Goal: Transaction & Acquisition: Book appointment/travel/reservation

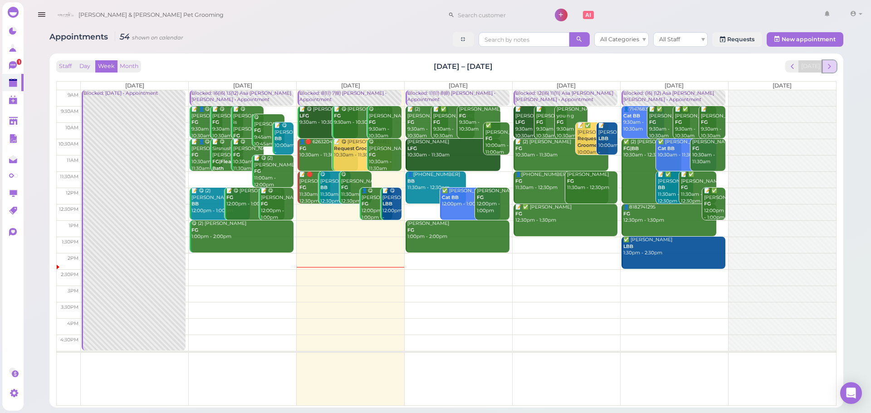
click at [825, 68] on span "next" at bounding box center [829, 66] width 9 height 9
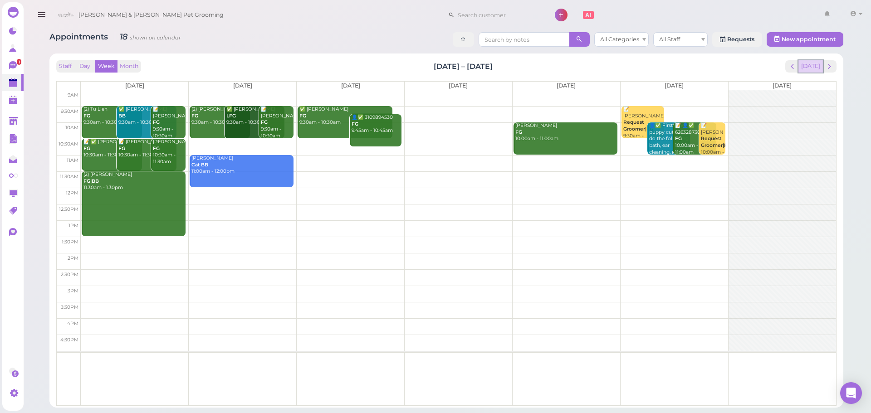
click at [810, 69] on button "[DATE]" at bounding box center [811, 66] width 25 height 12
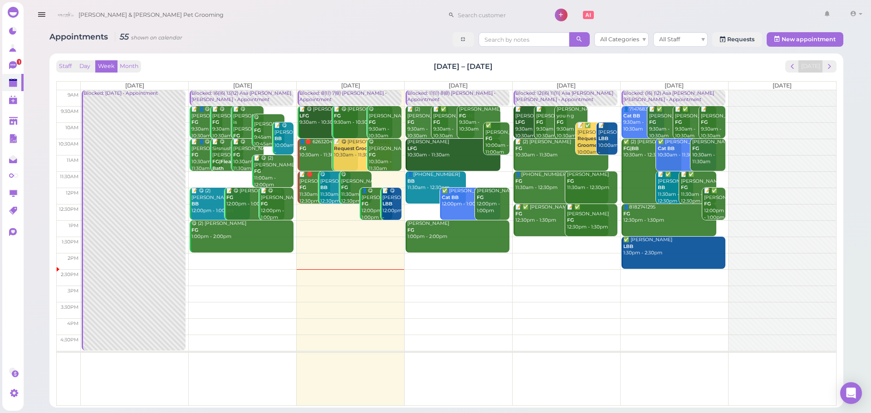
click at [722, 175] on td at bounding box center [459, 180] width 756 height 16
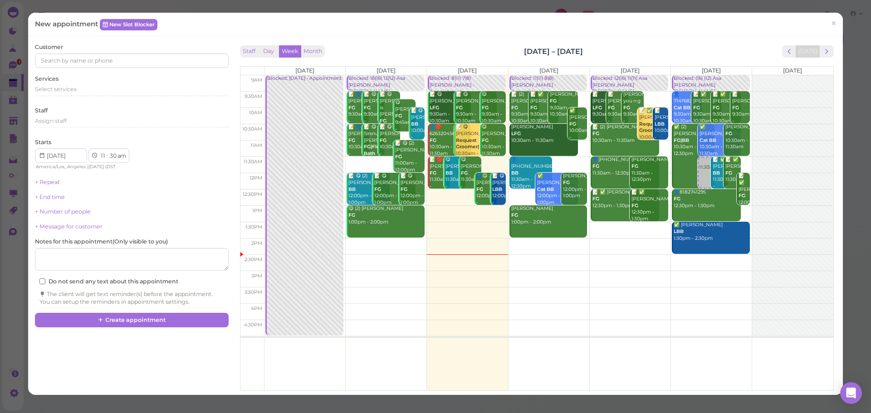
click at [86, 101] on div "Customer Services Select services Staff Assign staff Starts 1 2 3 4 5 6 7 8 9 1…" at bounding box center [131, 174] width 193 height 263
click at [88, 92] on div "Select services" at bounding box center [131, 89] width 193 height 8
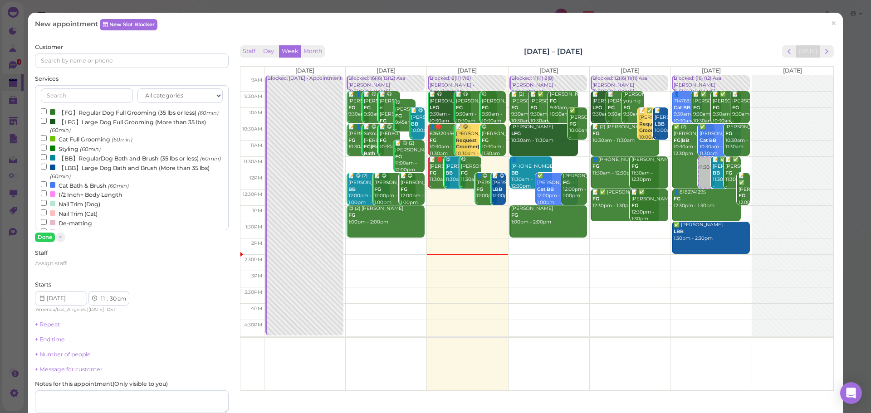
click at [77, 117] on label "【FG】Regular Dog Full Grooming (35 lbs or less) (60min)" at bounding box center [130, 113] width 178 height 10
click at [47, 114] on input "【FG】Regular Dog Full Grooming (35 lbs or less) (60min)" at bounding box center [44, 111] width 6 height 6
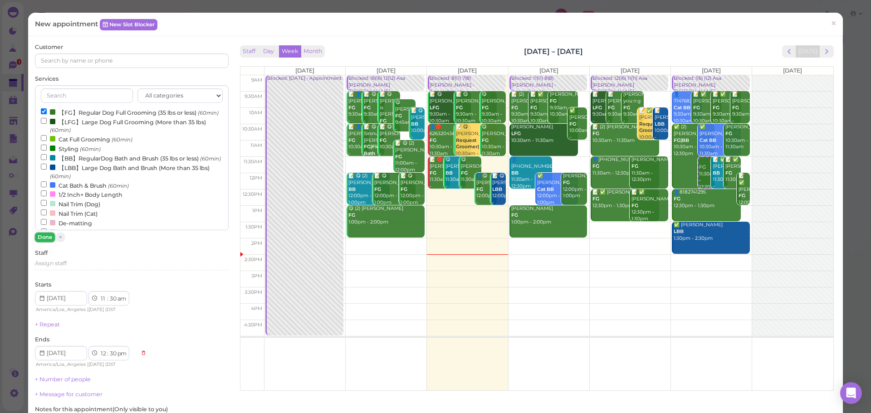
click at [43, 234] on button "Done" at bounding box center [45, 238] width 20 height 10
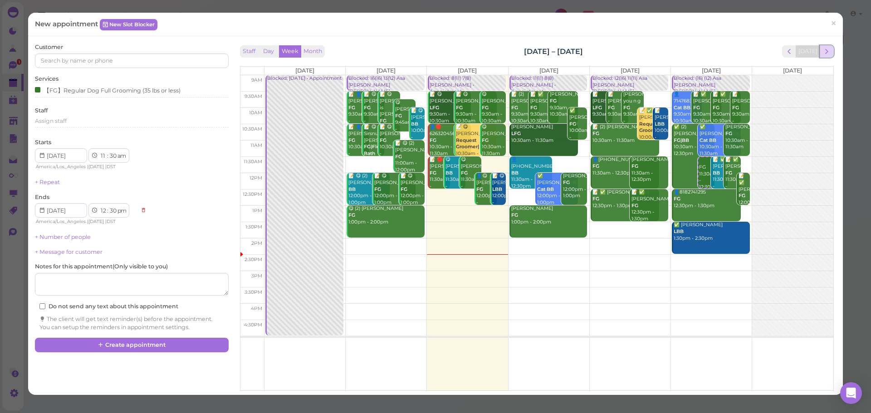
click at [823, 51] on span "next" at bounding box center [827, 51] width 9 height 9
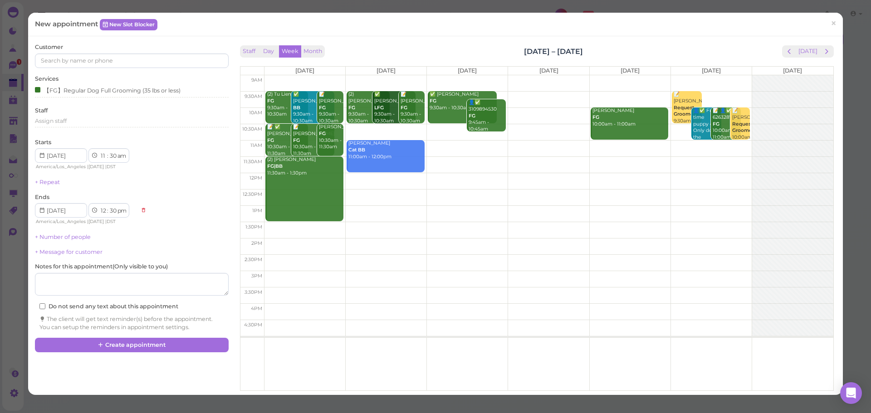
click at [375, 128] on td at bounding box center [548, 132] width 569 height 16
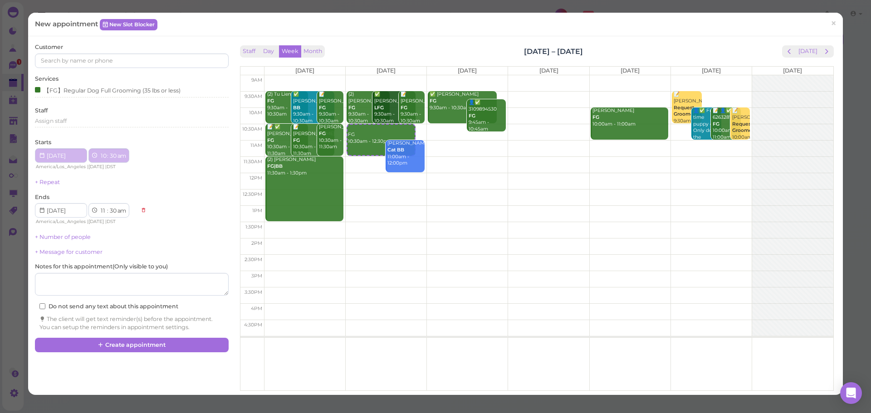
type input "[DATE]"
select select "10"
type input "[DATE]"
select select "11"
select select "am"
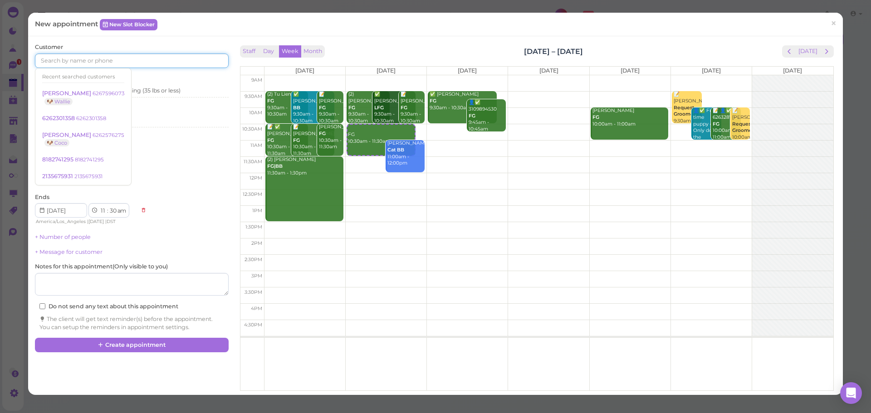
click at [92, 62] on input at bounding box center [131, 61] width 193 height 15
type input "6264977011"
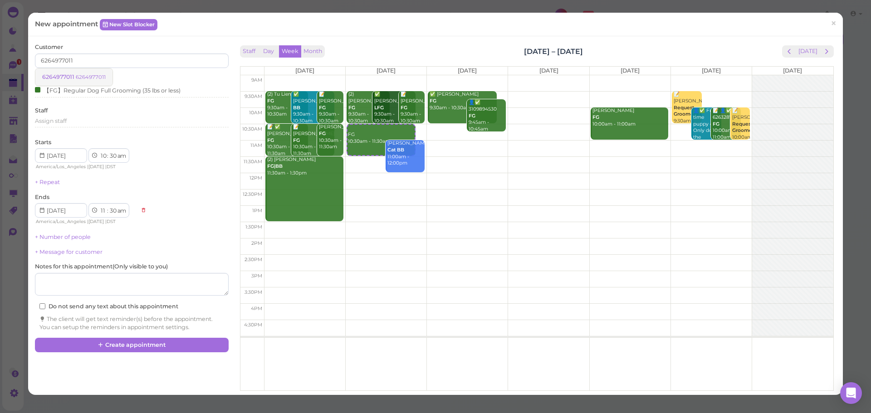
click at [97, 75] on small "6264977011" at bounding box center [91, 77] width 30 height 6
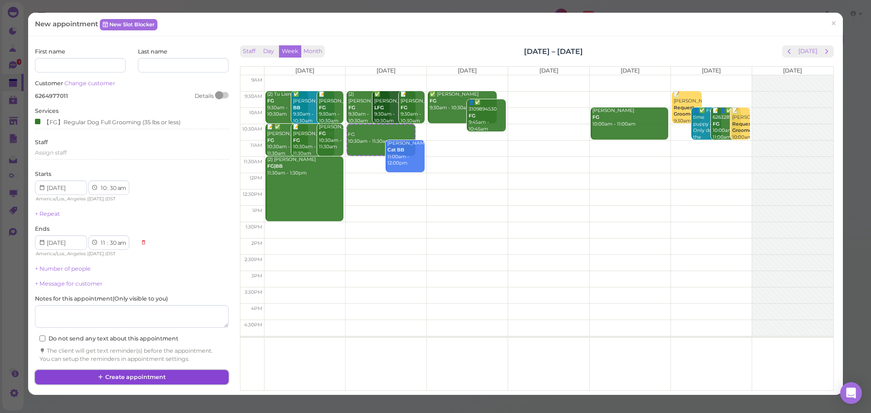
click at [185, 382] on button "Create appointment" at bounding box center [131, 377] width 193 height 15
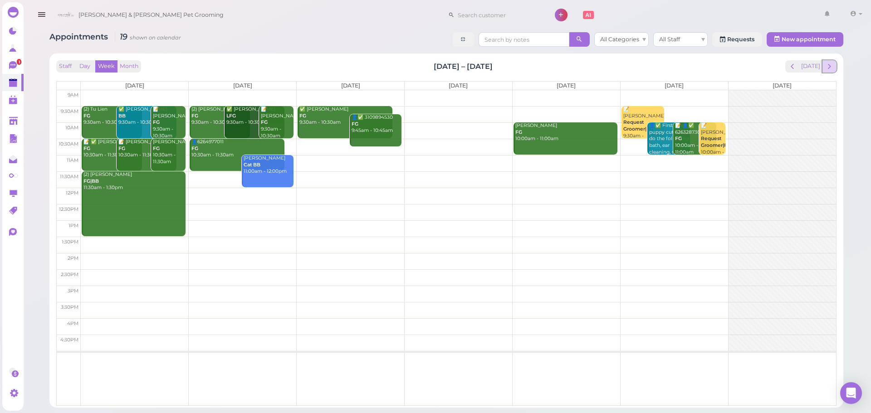
click at [824, 68] on button "next" at bounding box center [830, 66] width 14 height 12
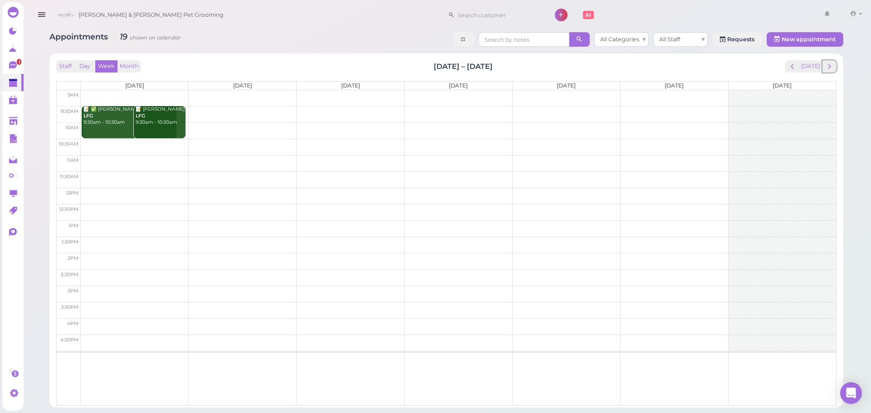
click at [824, 68] on button "next" at bounding box center [830, 66] width 14 height 12
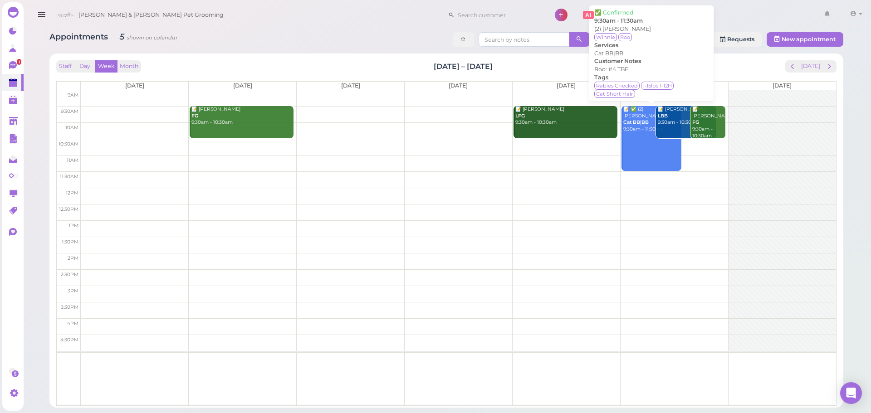
click at [644, 134] on link "📝 ✅ (2) [PERSON_NAME] Cat BB|BB 9:30am - 11:30am" at bounding box center [652, 138] width 60 height 65
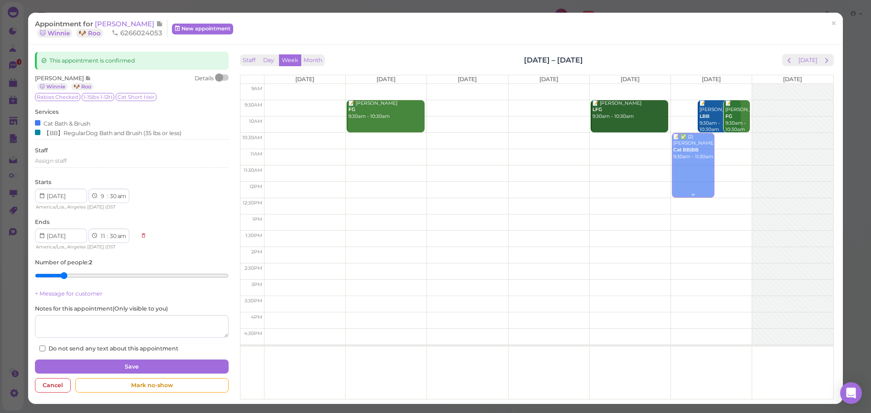
drag, startPoint x: 687, startPoint y: 134, endPoint x: 687, endPoint y: 145, distance: 10.9
click at [688, 84] on div "📝 ✅ (2) [PERSON_NAME] Cat BB|BB 9:30am - 11:30am 📝 ✅ (2) [PERSON_NAME] Cat BB|B…" at bounding box center [711, 84] width 81 height 0
select select "10"
select select "12"
select select "pm"
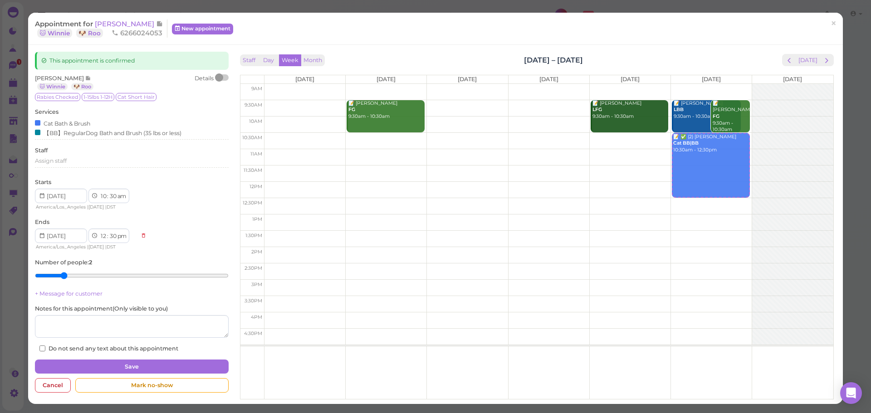
drag, startPoint x: 604, startPoint y: 57, endPoint x: 497, endPoint y: 48, distance: 106.6
click at [497, 48] on div "This appointment is confirmed [PERSON_NAME] 🐱 Winnie 🐶 Roo Details Rabies Check…" at bounding box center [435, 224] width 815 height 359
click at [173, 364] on button "Save" at bounding box center [131, 367] width 193 height 15
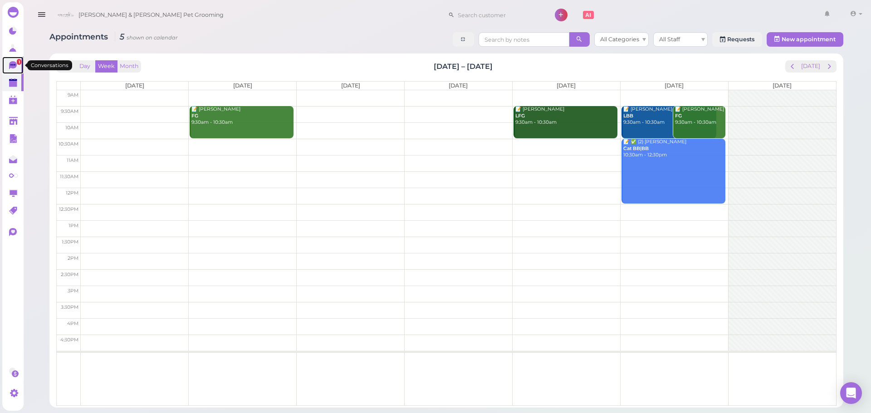
click at [4, 62] on link "1" at bounding box center [12, 65] width 21 height 17
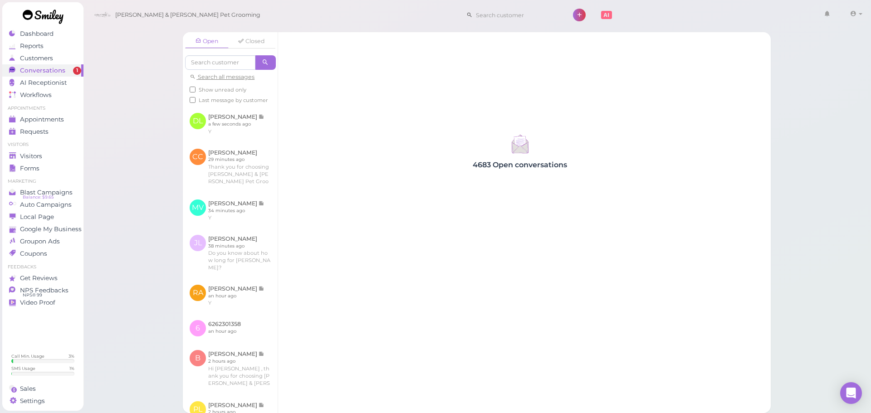
click at [226, 91] on span "Show unread only" at bounding box center [223, 90] width 48 height 6
click at [196, 91] on input "Show unread only" at bounding box center [193, 90] width 6 height 6
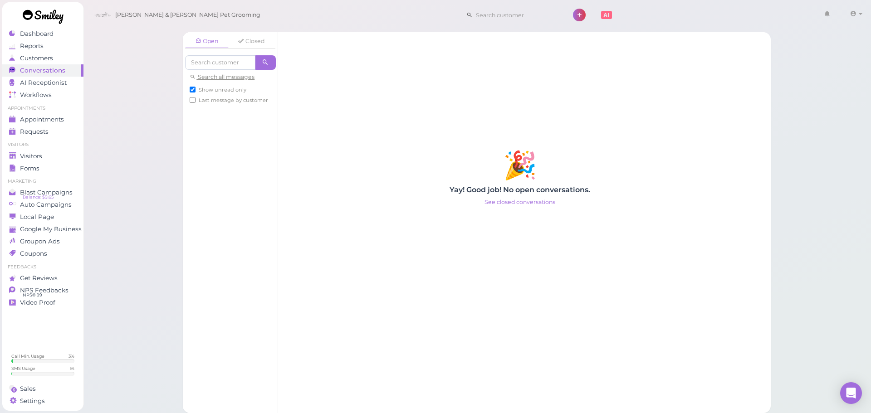
click at [226, 91] on span "Show unread only" at bounding box center [223, 90] width 48 height 6
click at [196, 91] on input "Show unread only" at bounding box center [193, 90] width 6 height 6
checkbox input "false"
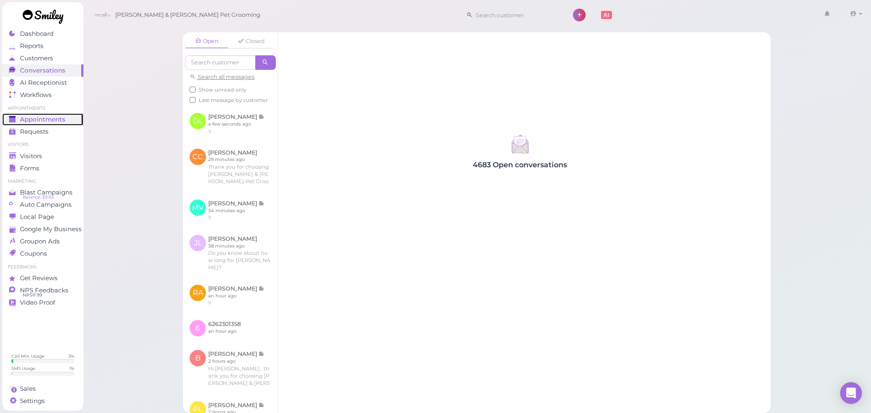
click at [72, 119] on div "Appointments" at bounding box center [41, 120] width 65 height 8
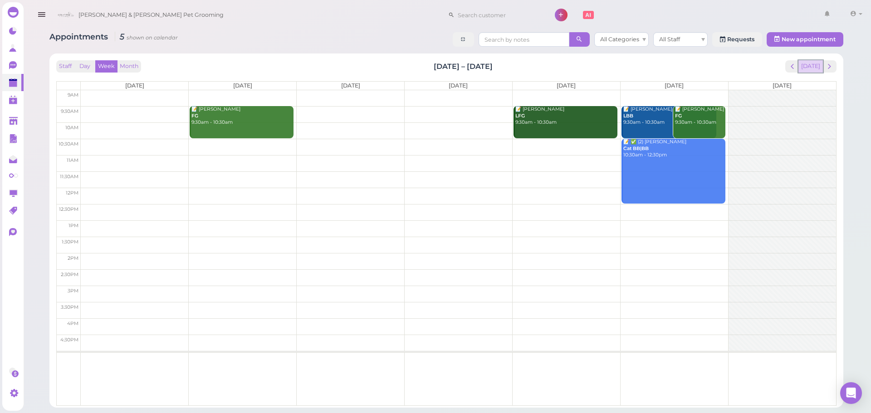
click at [815, 62] on button "[DATE]" at bounding box center [811, 66] width 25 height 12
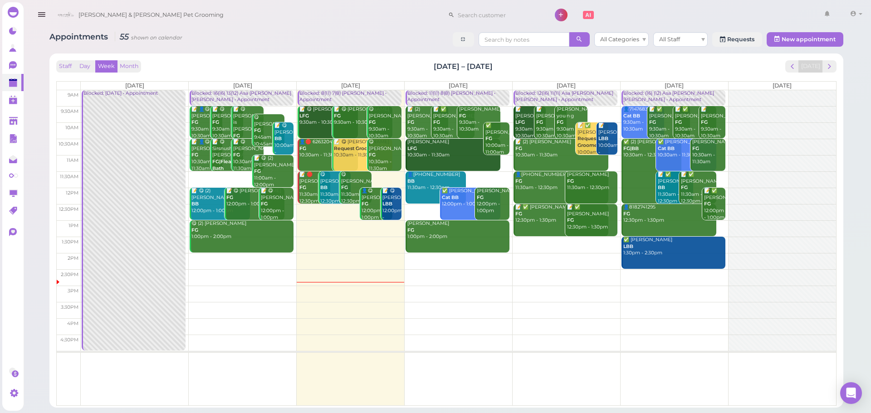
click at [455, 4] on div at bounding box center [493, 12] width 100 height 20
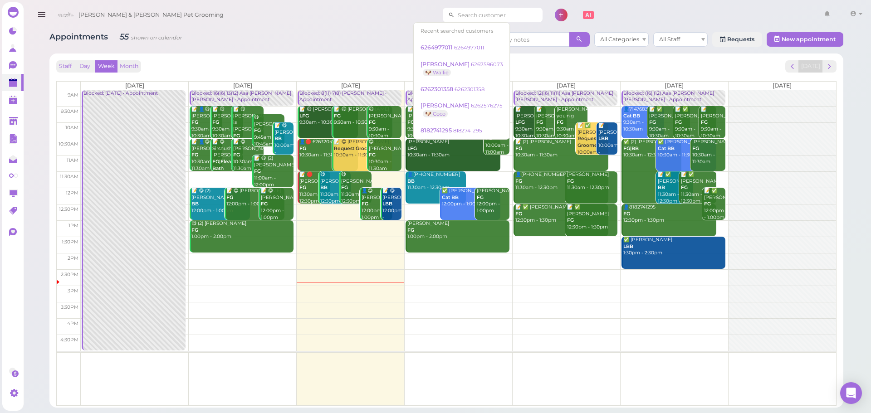
click at [455, 18] on input at bounding box center [499, 15] width 88 height 15
type input "6263192251"
click at [399, 54] on div "Staff Day Week Month [DATE] – [DATE] [DATE] [DATE] [DATE] [DATE] [DATE] [DATE] …" at bounding box center [446, 231] width 794 height 354
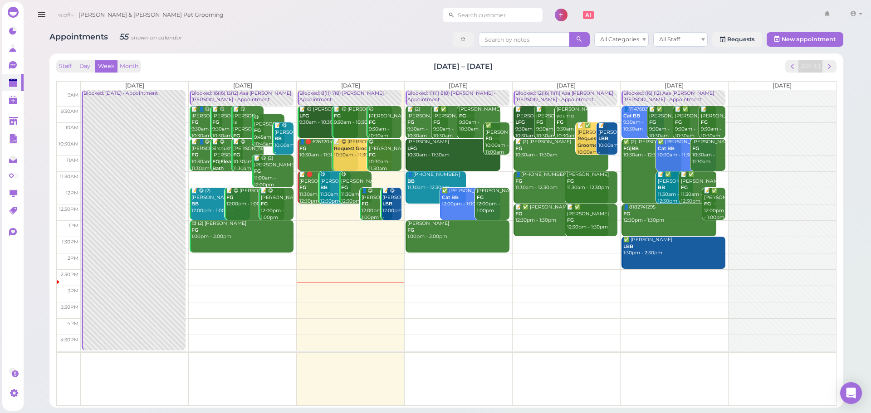
click at [488, 15] on input at bounding box center [499, 15] width 88 height 15
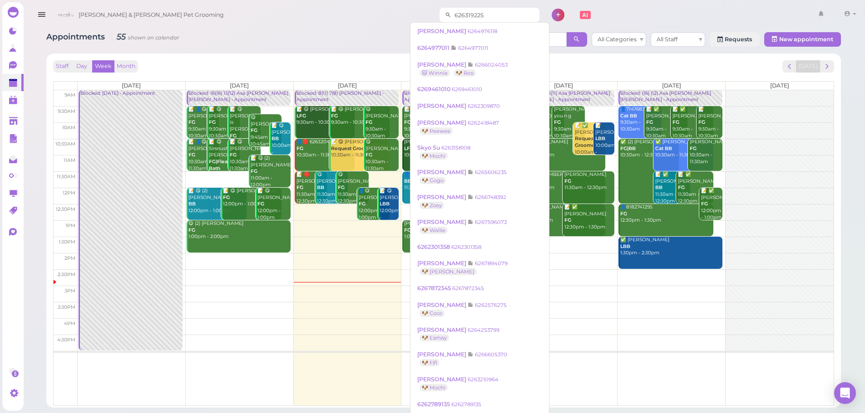
type input "6263192251"
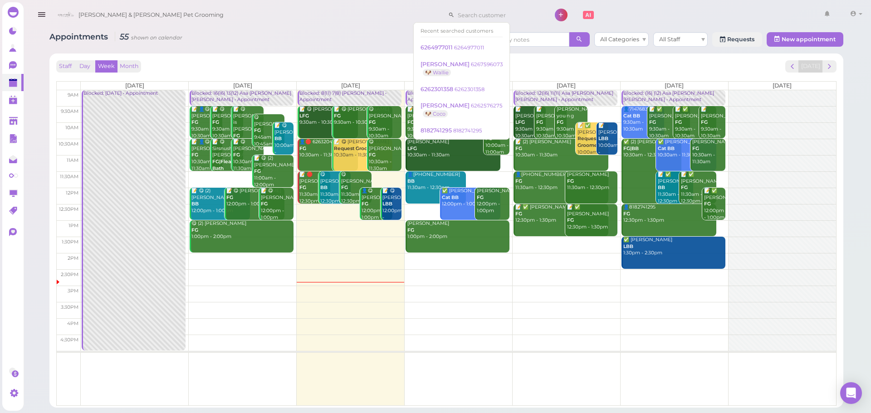
click at [391, 38] on div "Appointments 55 shown on calendar All Categories All Staff Requests New appoint…" at bounding box center [446, 40] width 794 height 17
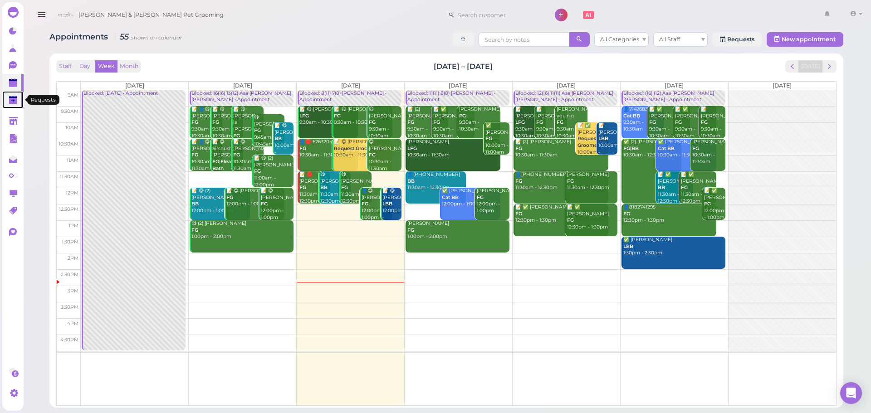
click at [8, 101] on link "0" at bounding box center [12, 99] width 21 height 17
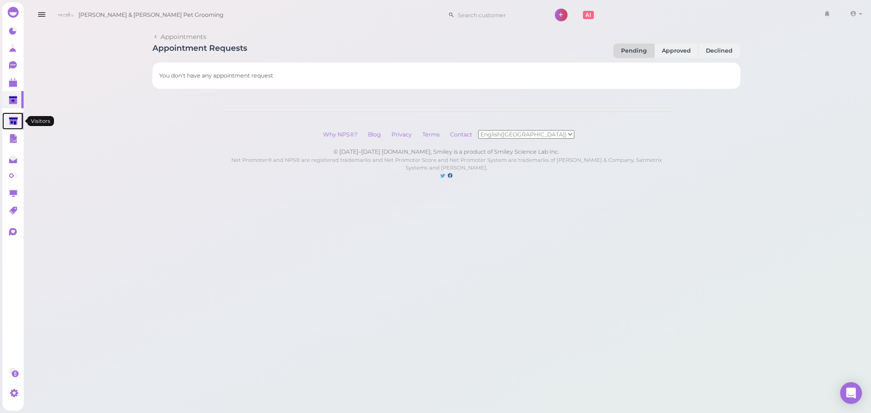
click at [8, 121] on link at bounding box center [12, 121] width 21 height 17
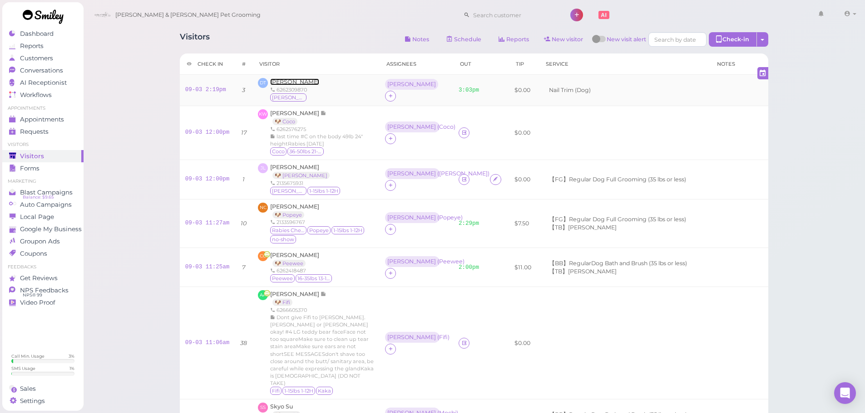
click at [283, 80] on span "[PERSON_NAME]" at bounding box center [294, 82] width 49 height 7
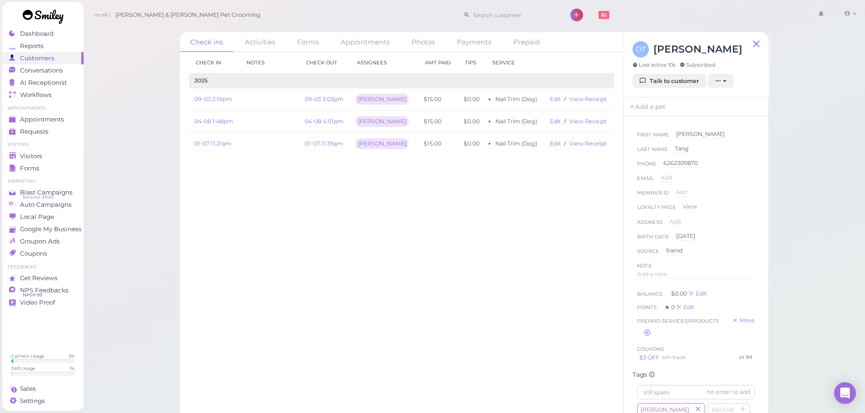
click at [392, 222] on div "Check in Notes Check out Assignees Amt Paid Tips Service 2025 09-03 2:19pm 09-0…" at bounding box center [401, 232] width 443 height 361
click at [41, 123] on span "Appointments" at bounding box center [42, 120] width 45 height 8
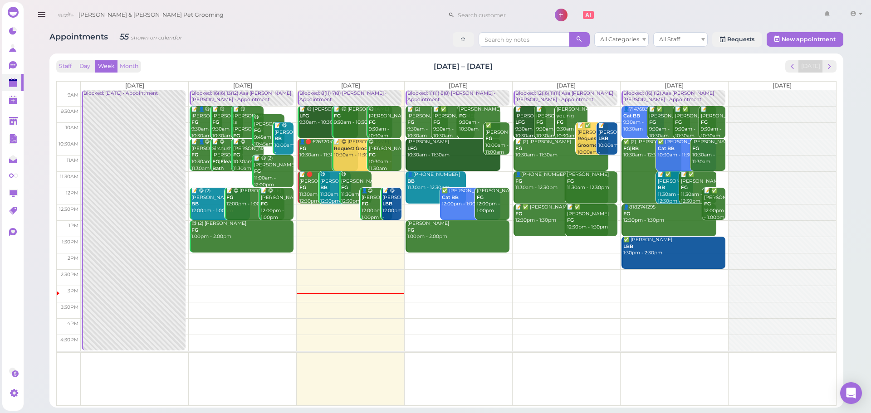
click at [570, 244] on td at bounding box center [459, 245] width 756 height 16
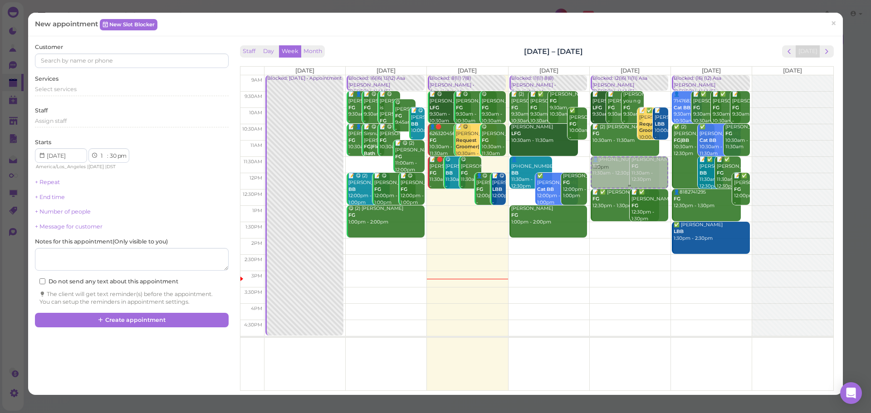
drag, startPoint x: 619, startPoint y: 239, endPoint x: 607, endPoint y: 166, distance: 73.6
click at [606, 75] on div "1:30pm Blocked: 12(16) 11(11) Asa [PERSON_NAME] [PERSON_NAME] • Appointment 📝 […" at bounding box center [630, 75] width 81 height 0
select select "11"
select select "am"
click at [116, 92] on div "Select services" at bounding box center [131, 89] width 193 height 8
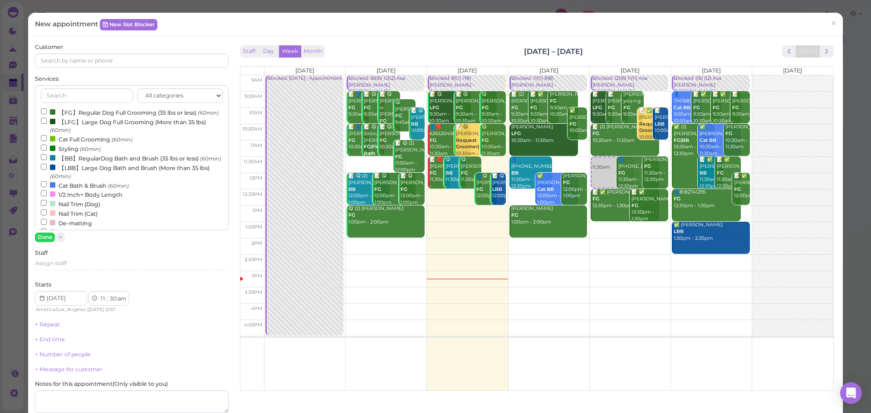
click at [78, 163] on label "【BB】RegularDog Bath and Brush (35 lbs or less) (60min)" at bounding box center [131, 158] width 180 height 10
click at [47, 160] on input "【BB】RegularDog Bath and Brush (35 lbs or less) (60min)" at bounding box center [44, 157] width 6 height 6
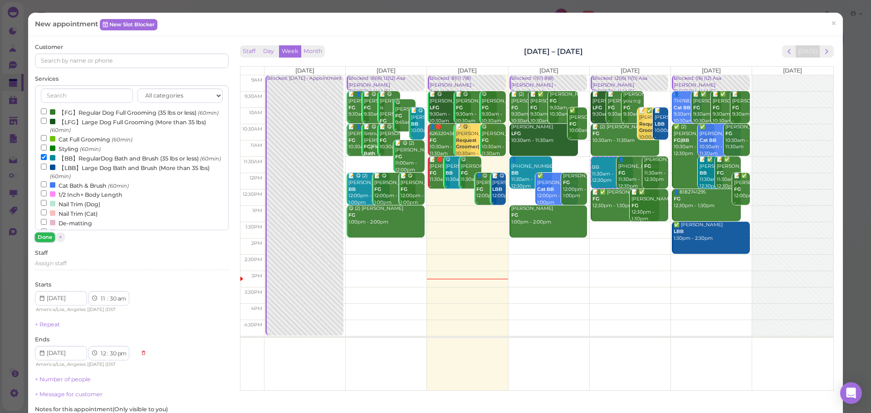
click at [48, 236] on button "Done" at bounding box center [45, 238] width 20 height 10
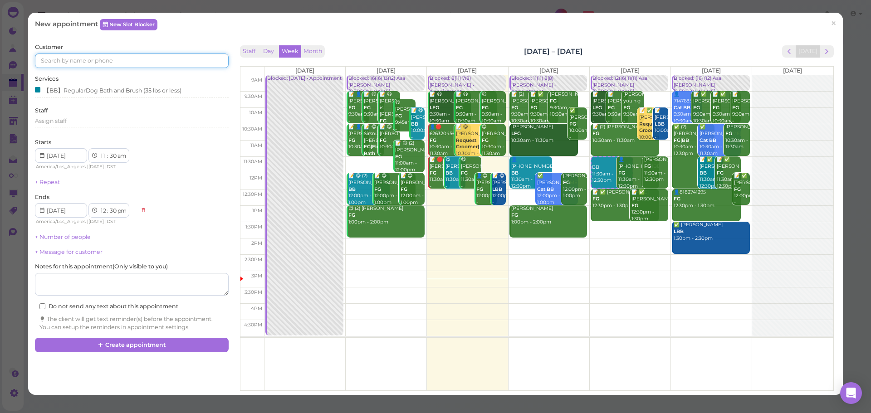
click at [95, 65] on input at bounding box center [131, 61] width 193 height 15
type input "8183109610"
click at [93, 74] on small "8183109610" at bounding box center [107, 77] width 28 height 6
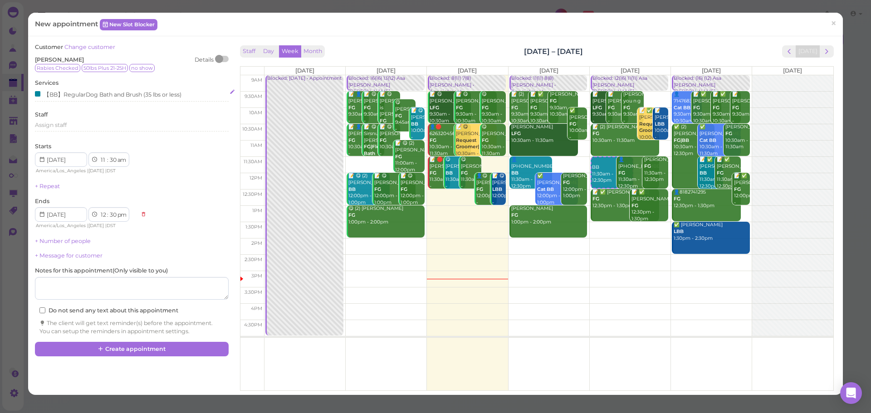
click at [137, 97] on div "【BB】RegularDog Bath and Brush (35 lbs or less)" at bounding box center [108, 94] width 147 height 10
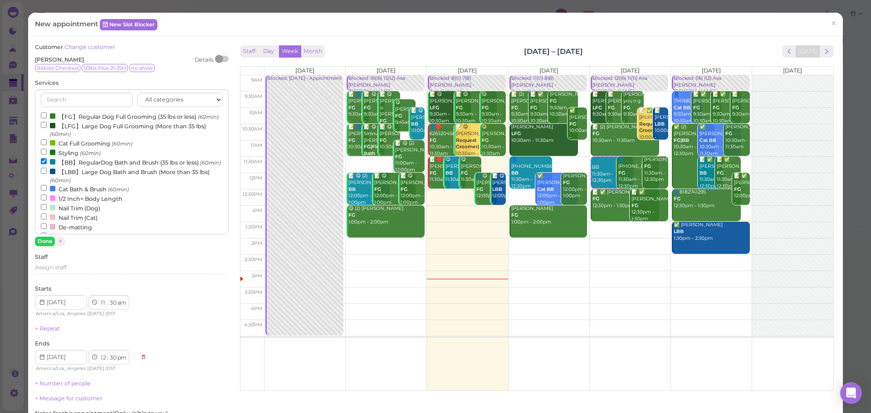
click at [77, 167] on label "【BB】RegularDog Bath and Brush (35 lbs or less) (60min)" at bounding box center [131, 162] width 180 height 10
click at [47, 164] on input "【BB】RegularDog Bath and Brush (35 lbs or less) (60min)" at bounding box center [44, 161] width 6 height 6
click at [77, 185] on label "【LBB】Large Dog Bath and Brush (More than 35 lbs) (60min)" at bounding box center [132, 176] width 182 height 18
click at [47, 174] on input "【LBB】Large Dog Bath and Brush (More than 35 lbs) (60min)" at bounding box center [44, 171] width 6 height 6
click at [43, 240] on button "Done" at bounding box center [45, 242] width 20 height 10
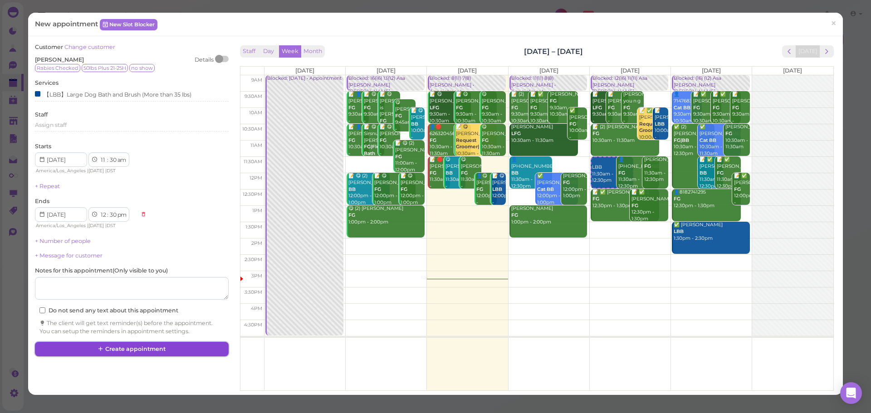
click at [128, 350] on button "Create appointment" at bounding box center [131, 349] width 193 height 15
